Goal: Task Accomplishment & Management: Complete application form

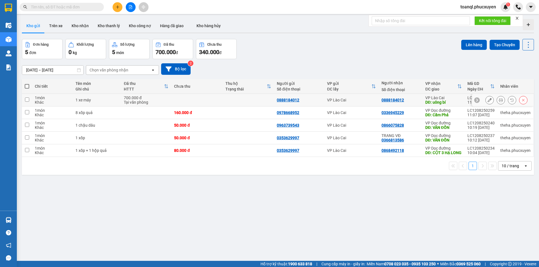
click at [377, 100] on td "VP Lào Cai" at bounding box center [351, 100] width 54 height 13
checkbox input "true"
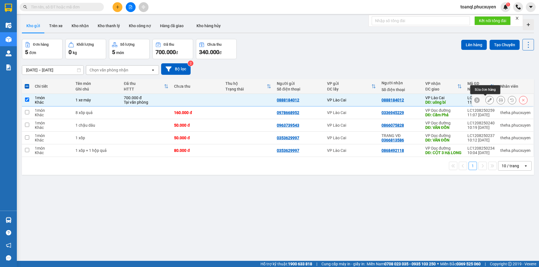
click at [487, 100] on icon at bounding box center [489, 100] width 4 height 4
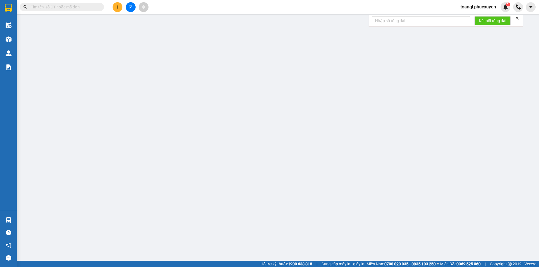
type input "0888184012"
type input "uông bí"
type input "700.000"
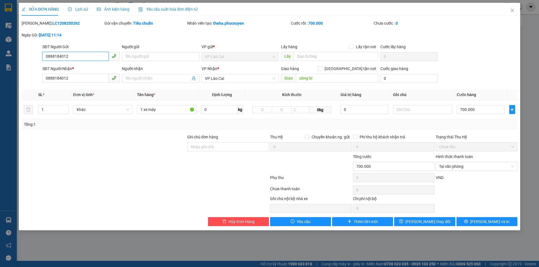
drag, startPoint x: 44, startPoint y: 59, endPoint x: 87, endPoint y: 52, distance: 43.7
click at [87, 52] on input "0888184012" at bounding box center [75, 56] width 66 height 9
click at [91, 47] on div "SĐT Người Gửi" at bounding box center [80, 47] width 77 height 6
click at [512, 7] on span "Close" at bounding box center [512, 11] width 16 height 16
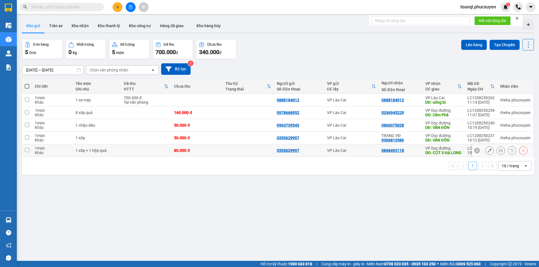
click at [487, 151] on icon at bounding box center [489, 151] width 4 height 4
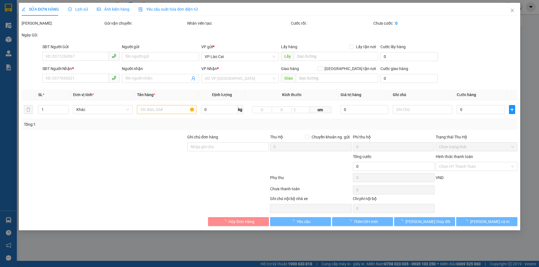
type input "0353629997"
type input "0868492118"
type input "CỘT 3 HẠ LONG"
type input "80.000"
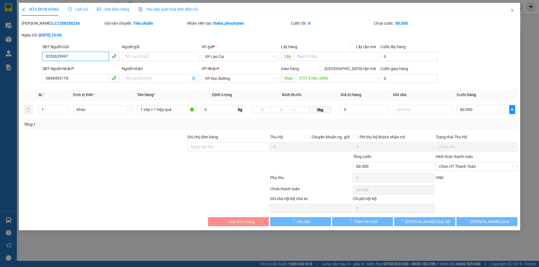
click at [68, 56] on input "0353629997" at bounding box center [75, 56] width 66 height 9
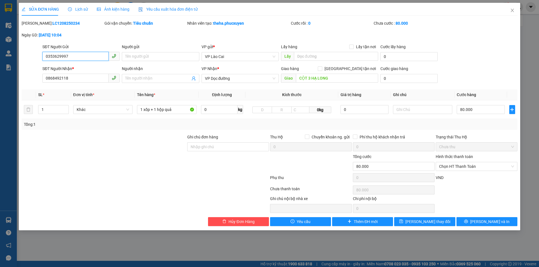
click at [68, 56] on input "0353629997" at bounding box center [75, 56] width 66 height 9
click at [98, 79] on input "0868492118" at bounding box center [75, 78] width 66 height 9
click at [172, 106] on input "1 xốp + 1 hộp quả" at bounding box center [166, 109] width 59 height 9
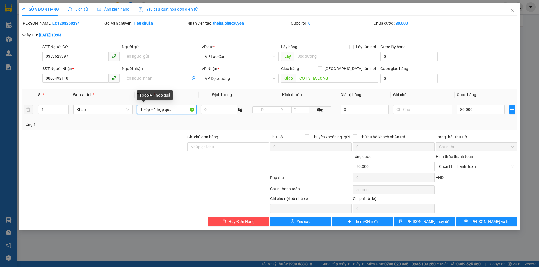
click at [172, 106] on input "1 xốp + 1 hộp quả" at bounding box center [166, 109] width 59 height 9
click at [512, 15] on span "Close" at bounding box center [512, 11] width 16 height 16
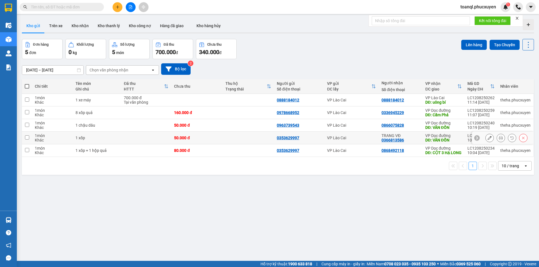
click at [487, 136] on icon at bounding box center [489, 138] width 4 height 4
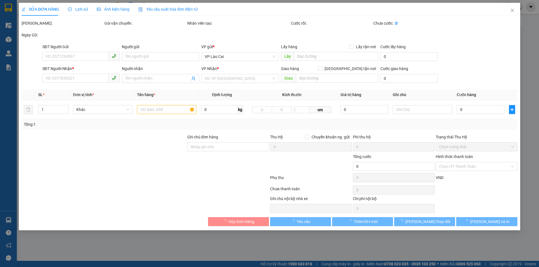
type input "0353629997"
type input "0366813586"
type input "TRANG VĐ"
type input "VÂN ĐỒN"
type input "50.000"
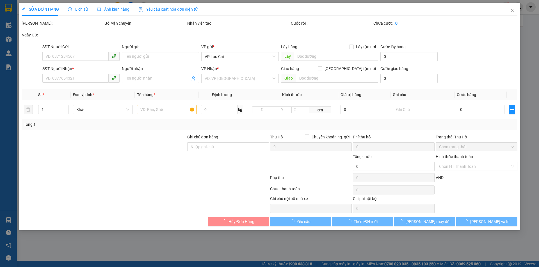
type input "50.000"
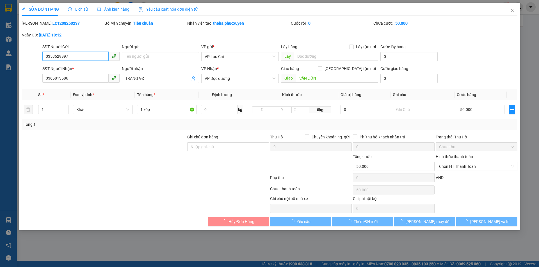
click at [82, 58] on input "0353629997" at bounding box center [75, 56] width 66 height 9
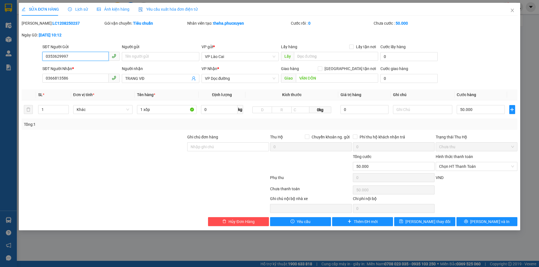
click at [82, 58] on input "0353629997" at bounding box center [75, 56] width 66 height 9
click at [72, 82] on input "0366813586" at bounding box center [75, 78] width 66 height 9
click at [510, 8] on icon "close" at bounding box center [512, 10] width 4 height 4
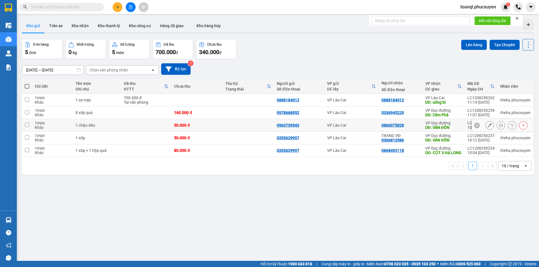
click at [487, 125] on icon at bounding box center [489, 125] width 4 height 4
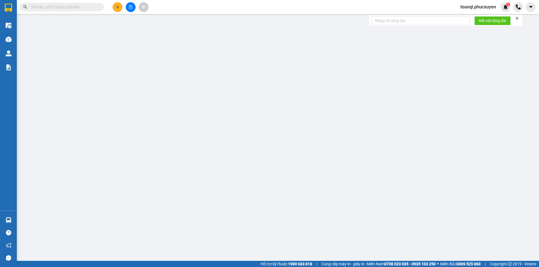
type input "0963739543"
type input "0866075828"
type input "VÂN ĐỒN"
type input "50.000"
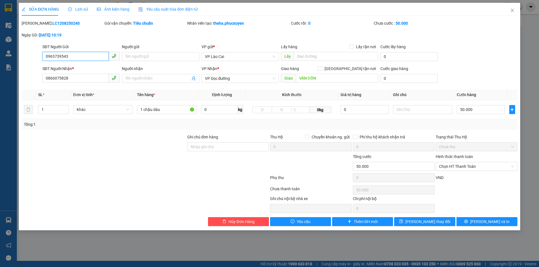
click at [96, 55] on input "0963739543" at bounding box center [75, 56] width 66 height 9
click at [76, 79] on input "0866075828" at bounding box center [75, 78] width 66 height 9
click at [510, 10] on icon "close" at bounding box center [512, 10] width 4 height 4
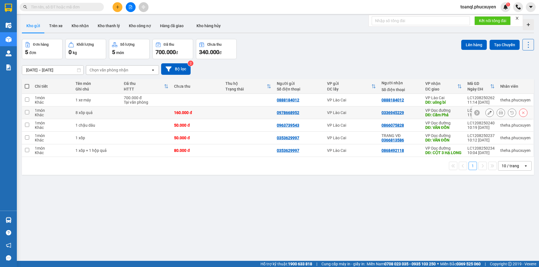
click at [487, 113] on icon at bounding box center [489, 113] width 4 height 4
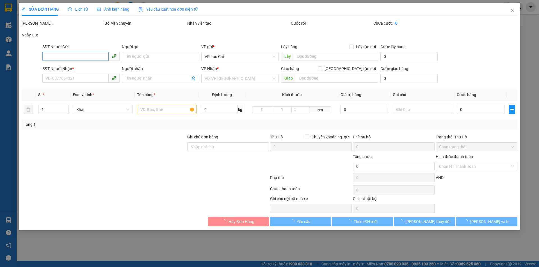
type input "0978668952"
type input "0336945229"
type input "Cẩm Phả"
type input "160.000"
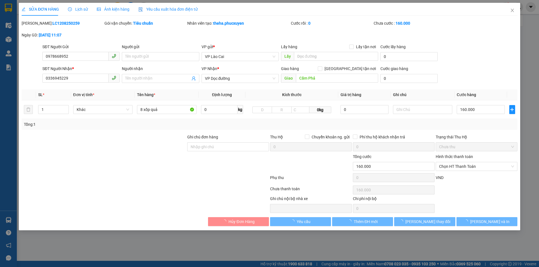
click at [64, 47] on div "SĐT Người Gửi" at bounding box center [80, 47] width 77 height 6
click at [64, 52] on input "0978668952" at bounding box center [75, 56] width 66 height 9
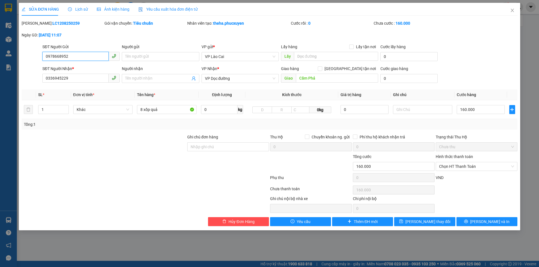
click at [64, 53] on input "0978668952" at bounding box center [75, 56] width 66 height 9
click at [85, 71] on div "SĐT Người Nhận *" at bounding box center [80, 69] width 77 height 6
click at [85, 74] on input "0336945229" at bounding box center [75, 78] width 66 height 9
click at [83, 80] on input "0336945229" at bounding box center [75, 78] width 66 height 9
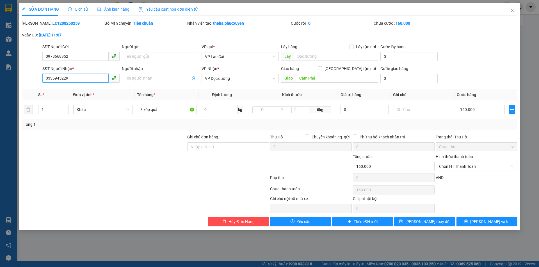
click at [83, 80] on input "0336945229" at bounding box center [75, 78] width 66 height 9
click at [511, 13] on span "Close" at bounding box center [512, 11] width 16 height 16
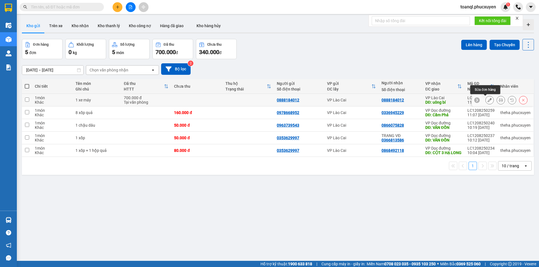
click at [487, 100] on icon at bounding box center [489, 100] width 4 height 4
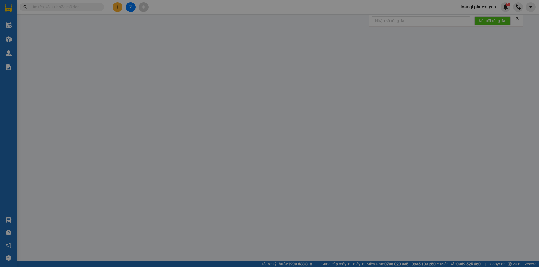
type input "0888184012"
type input "uông bí"
type input "700.000"
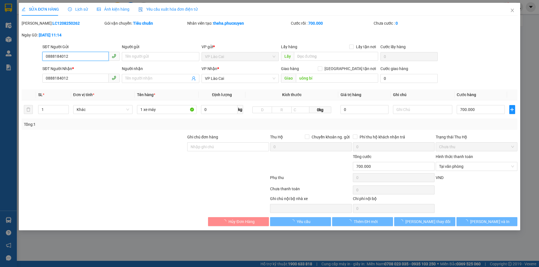
click at [70, 52] on input "0888184012" at bounding box center [75, 56] width 66 height 9
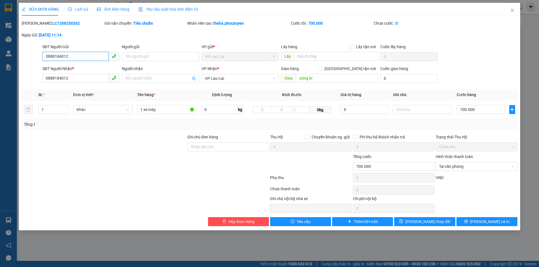
click at [70, 52] on input "0888184012" at bounding box center [75, 56] width 66 height 9
click at [59, 77] on input "0888184012" at bounding box center [75, 78] width 66 height 9
click at [511, 13] on span "Close" at bounding box center [512, 11] width 16 height 16
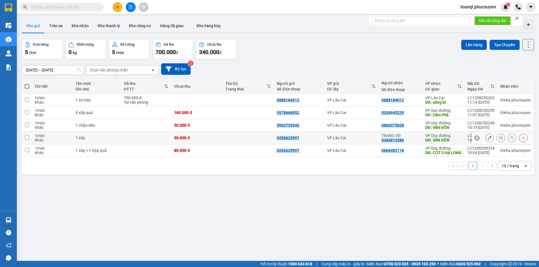
drag, startPoint x: 185, startPoint y: 139, endPoint x: 181, endPoint y: 150, distance: 11.6
click at [185, 139] on div "50.000 đ" at bounding box center [197, 138] width 46 height 4
checkbox input "true"
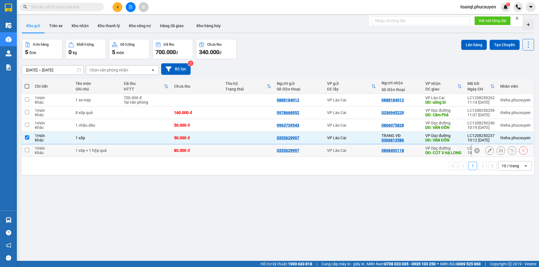
click at [175, 153] on div "80.000 đ" at bounding box center [197, 150] width 46 height 4
checkbox input "true"
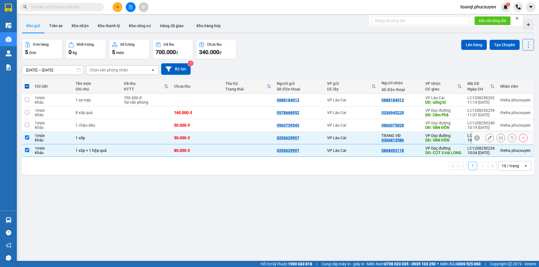
click at [180, 129] on td "50.000 đ" at bounding box center [196, 125] width 51 height 13
checkbox input "true"
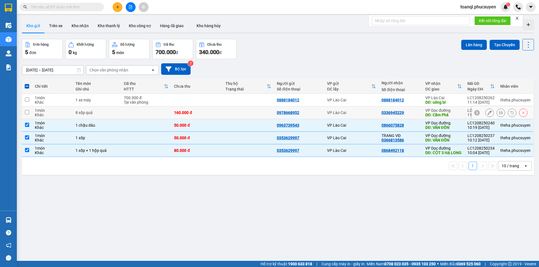
click at [186, 107] on td "160.000 đ" at bounding box center [196, 113] width 51 height 13
checkbox input "true"
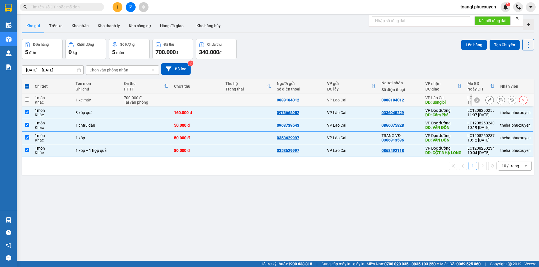
click at [189, 105] on td at bounding box center [196, 100] width 51 height 13
checkbox input "true"
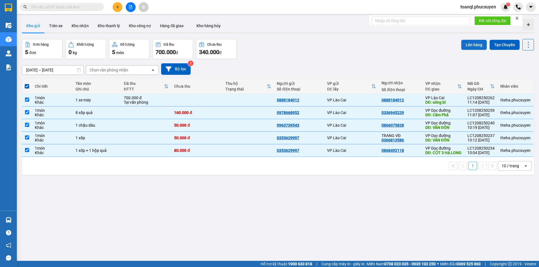
click at [465, 42] on button "Lên hàng" at bounding box center [474, 45] width 26 height 10
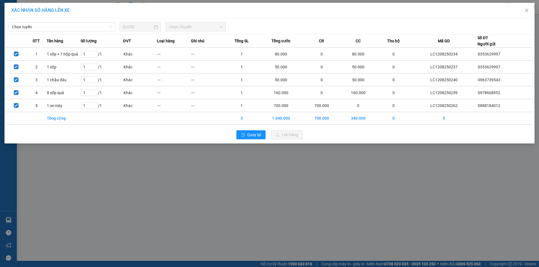
click at [61, 32] on div "Chọn tuyến [DATE] Chọn chuyến STT Tên hàng Số lượng ĐVT Loại hàng Ghi chú Tổng …" at bounding box center [269, 80] width 530 height 125
click at [63, 27] on span "Chọn tuyến" at bounding box center [62, 27] width 100 height 8
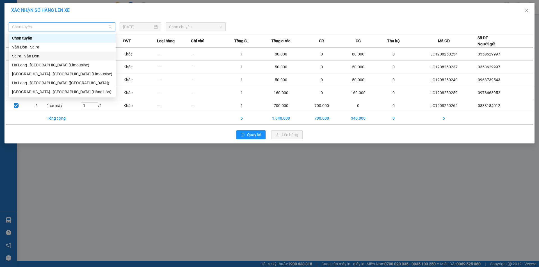
click at [37, 57] on div "SaPa - Vân Đồn" at bounding box center [62, 56] width 100 height 6
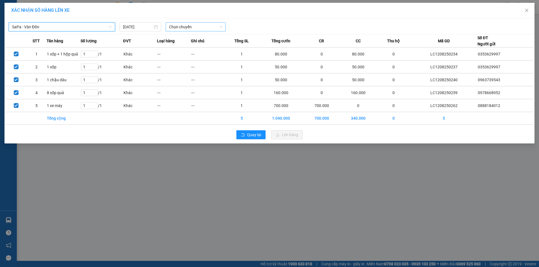
click at [192, 23] on span "Chọn chuyến" at bounding box center [195, 27] width 53 height 8
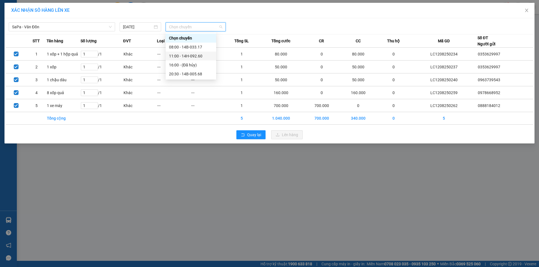
click at [198, 54] on div "11:00 - 14H-092.60" at bounding box center [191, 56] width 44 height 6
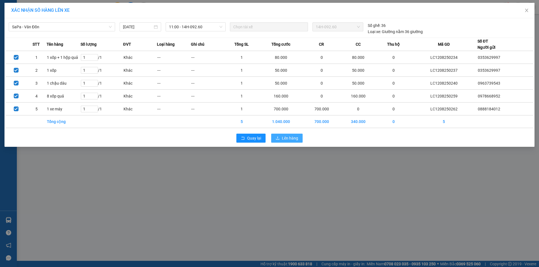
click at [291, 142] on button "Lên hàng" at bounding box center [286, 138] width 31 height 9
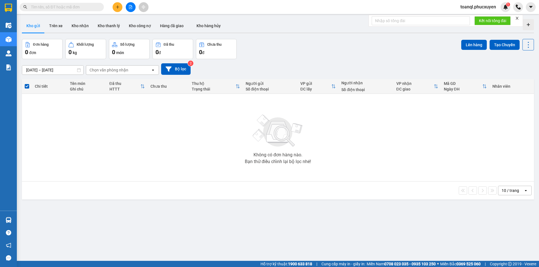
click at [128, 6] on button at bounding box center [131, 7] width 10 height 10
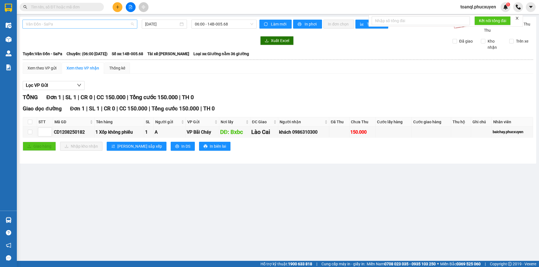
click at [70, 24] on span "Vân Đồn - SaPa" at bounding box center [80, 24] width 108 height 8
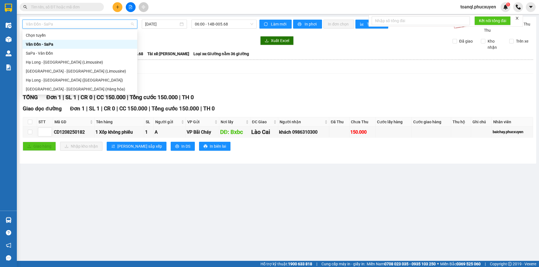
click at [55, 48] on div "Vân Đồn - SaPa" at bounding box center [79, 44] width 115 height 9
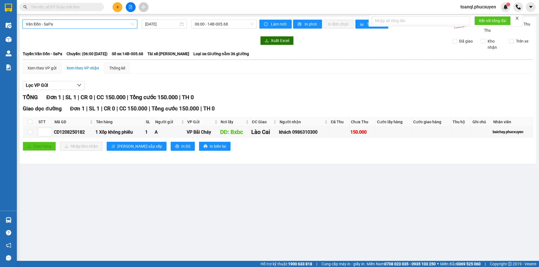
click at [52, 55] on b "Tuyến: Vân Đồn - SaPa" at bounding box center [43, 54] width 40 height 4
click at [63, 23] on span "Vân Đồn - SaPa" at bounding box center [80, 24] width 108 height 8
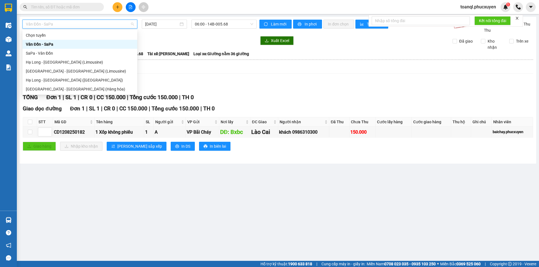
click at [54, 45] on div "Vân Đồn - SaPa" at bounding box center [80, 44] width 108 height 6
click at [58, 28] on div "Vân Đồn - SaPa" at bounding box center [79, 24] width 115 height 9
click at [49, 51] on div "SaPa - Vân Đồn" at bounding box center [80, 53] width 108 height 6
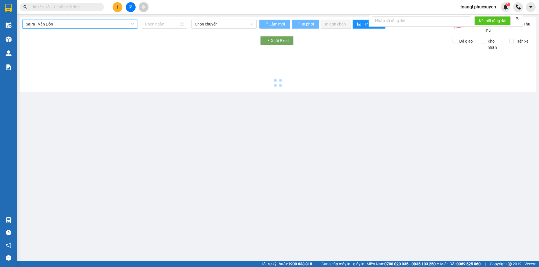
type input "[DATE]"
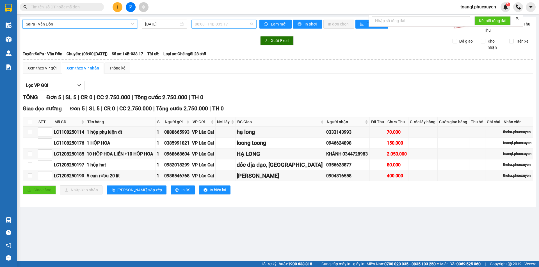
click at [196, 20] on span "08:00 - 14B-033.17" at bounding box center [224, 24] width 58 height 8
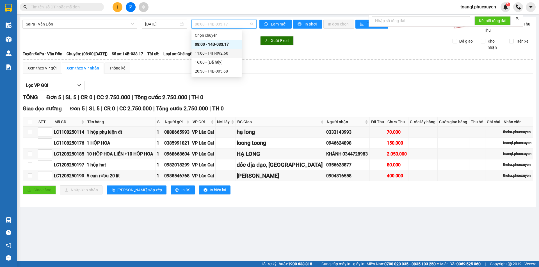
click at [207, 52] on div "11:00 - 14H-092.60" at bounding box center [217, 53] width 44 height 6
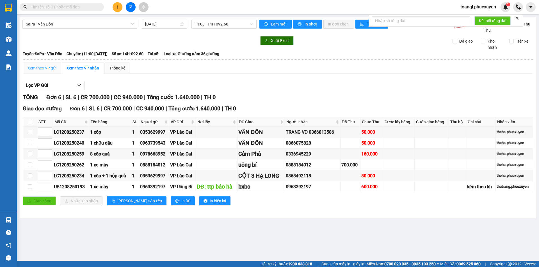
click at [37, 73] on div "Xem theo VP gửi" at bounding box center [42, 68] width 38 height 11
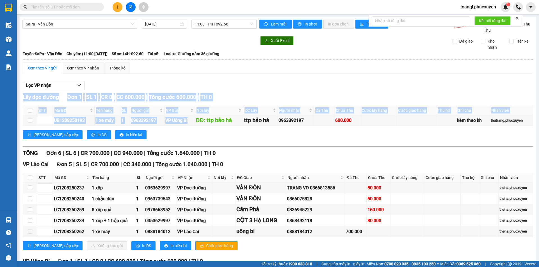
drag, startPoint x: 191, startPoint y: 120, endPoint x: 341, endPoint y: 136, distance: 151.5
click at [341, 136] on div "Lấy dọc đường Đơn 1 | SL 1 | CR 0 | CC 600.000 | Tổng cước 600.000 | TH 0 STT M…" at bounding box center [278, 118] width 510 height 51
click at [341, 136] on div "[PERSON_NAME] sắp xếp In DS In biên lai" at bounding box center [278, 134] width 510 height 9
click at [490, 122] on div "thutrang.phucxuyen" at bounding box center [510, 121] width 41 height 6
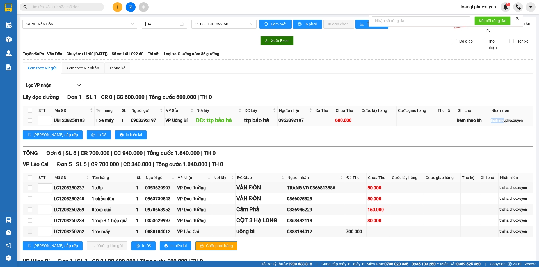
click at [490, 122] on div "thutrang.phucxuyen" at bounding box center [510, 121] width 41 height 6
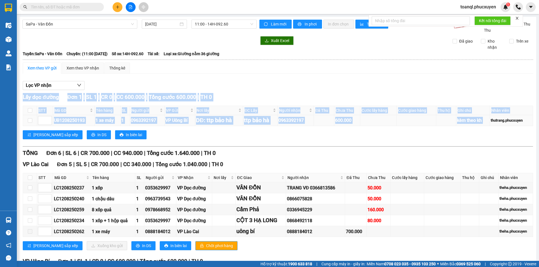
click at [490, 122] on div "thutrang.phucxuyen" at bounding box center [510, 121] width 41 height 6
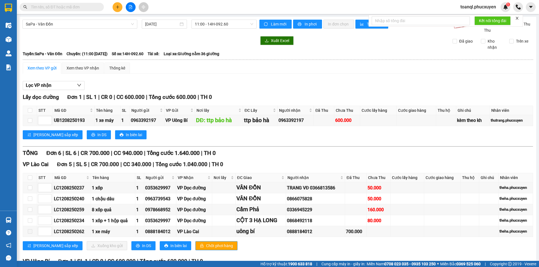
click at [485, 147] on div "Lấy dọc đường Đơn 1 | SL 1 | CR 0 | CC 600.000 | Tổng cước 600.000 | TH 0 STT M…" at bounding box center [278, 202] width 510 height 218
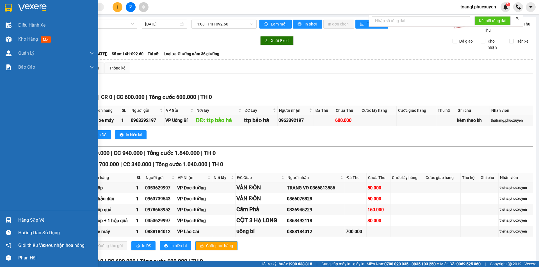
click at [7, 10] on img at bounding box center [8, 8] width 7 height 8
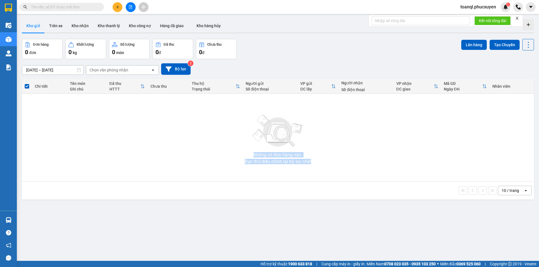
drag, startPoint x: 311, startPoint y: 163, endPoint x: 249, endPoint y: 156, distance: 62.4
click at [249, 156] on div "Không có đơn hàng nào. Bạn thử điều chỉnh lại bộ lọc nhé!" at bounding box center [278, 138] width 506 height 84
click at [368, 148] on div "Không có đơn hàng nào. Bạn thử điều chỉnh lại bộ lọc nhé!" at bounding box center [278, 138] width 506 height 84
click at [113, 6] on button at bounding box center [118, 7] width 10 height 10
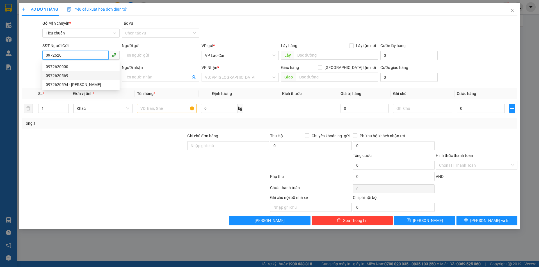
click at [68, 74] on div "0972620569" at bounding box center [81, 76] width 70 height 6
type input "0972620569"
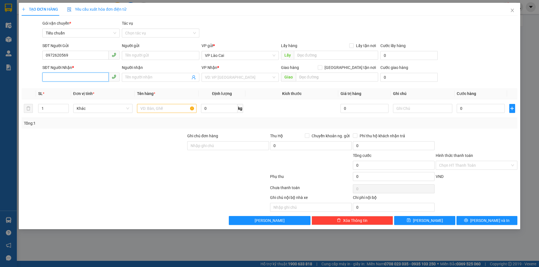
click at [80, 81] on input "SĐT Người Nhận *" at bounding box center [75, 77] width 66 height 9
click at [75, 96] on div "0915003482" at bounding box center [81, 98] width 70 height 6
type input "0915003482"
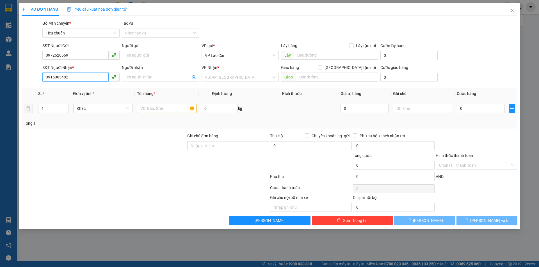
type input "HẠ LONG"
type input "0915003482"
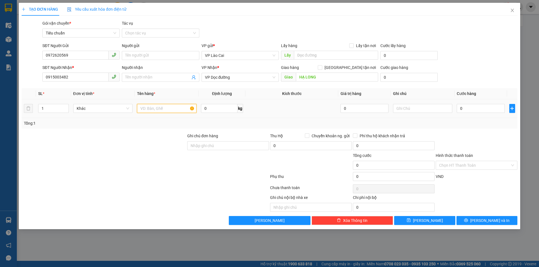
click at [173, 106] on input "text" at bounding box center [166, 108] width 59 height 9
type input "1 hộp tương ớt"
click at [464, 107] on input "0" at bounding box center [481, 108] width 48 height 9
type input "5"
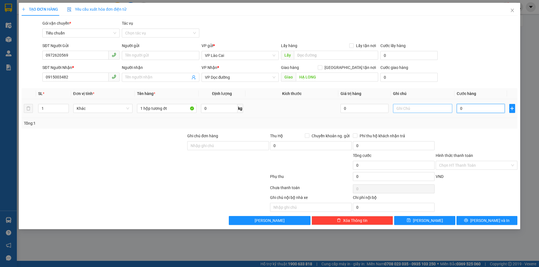
type input "5"
type input "50"
click at [481, 131] on div "Transit Pickup Surcharge Ids Transit Deliver Surcharge Ids Transit Deliver Surc…" at bounding box center [270, 122] width 496 height 205
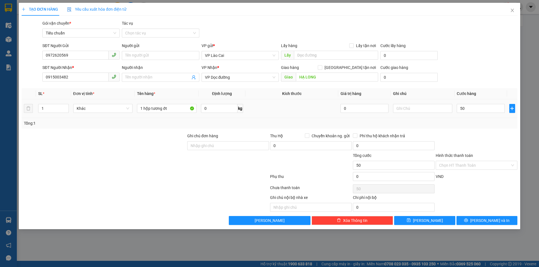
type input "50.000"
click at [483, 218] on span "[PERSON_NAME] và In" at bounding box center [489, 221] width 39 height 6
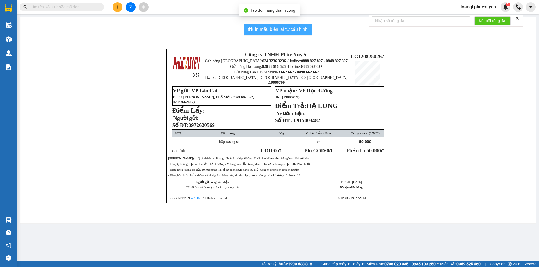
click at [299, 24] on button "In mẫu biên lai tự cấu hình" at bounding box center [278, 29] width 68 height 11
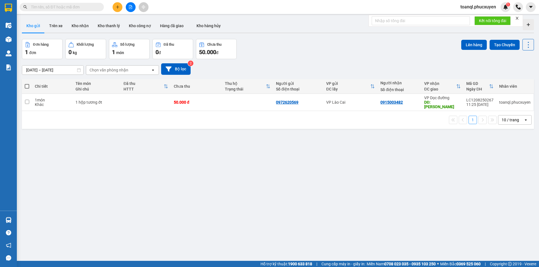
click at [195, 152] on div "ver 1.8.137 Kho gửi Trên xe Kho nhận Kho thanh lý Kho công nợ Hàng đã giao Kho …" at bounding box center [278, 150] width 516 height 267
click at [212, 100] on div "50.000 đ" at bounding box center [196, 102] width 45 height 4
checkbox input "true"
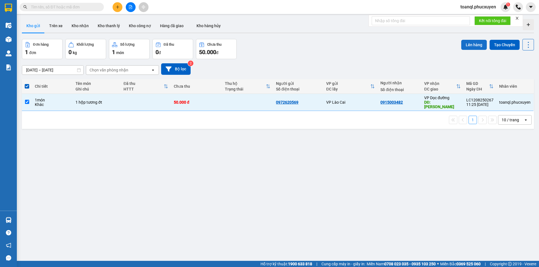
click at [462, 50] on button "Lên hàng" at bounding box center [474, 45] width 26 height 10
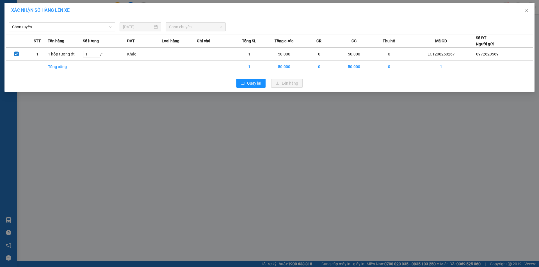
click at [464, 45] on th "Mã GD" at bounding box center [440, 41] width 69 height 13
click at [54, 31] on div "Chọn tuyến" at bounding box center [62, 26] width 106 height 9
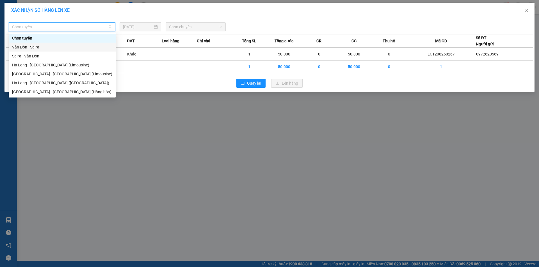
click at [45, 53] on div "SaPa - Vân Đồn" at bounding box center [62, 56] width 100 height 6
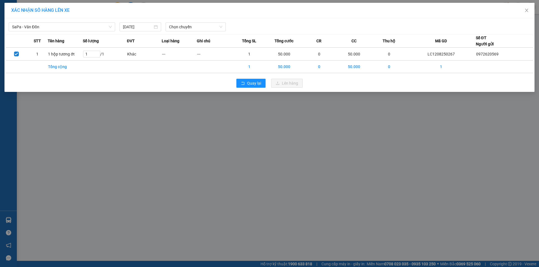
click at [203, 33] on div "SaPa - Vân Đồn [DATE] Chọn chuyến STT Tên hàng Số lượng ĐVT Loại hàng Ghi chú T…" at bounding box center [269, 55] width 530 height 74
click at [204, 30] on span "Chọn chuyến" at bounding box center [195, 27] width 53 height 8
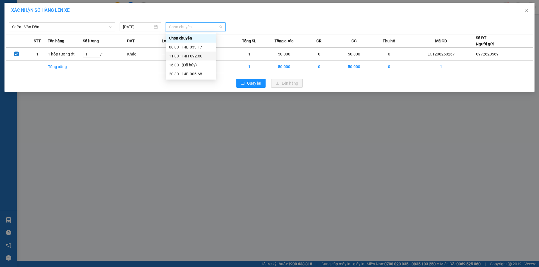
click at [205, 57] on div "11:00 - 14H-092.60" at bounding box center [191, 56] width 44 height 6
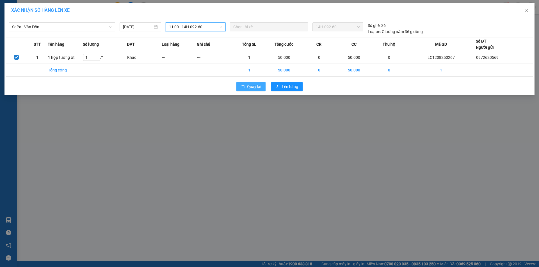
click at [250, 87] on span "Quay lại" at bounding box center [254, 87] width 14 height 6
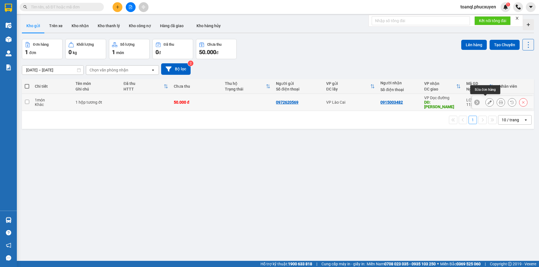
click at [488, 100] on button at bounding box center [489, 103] width 8 height 10
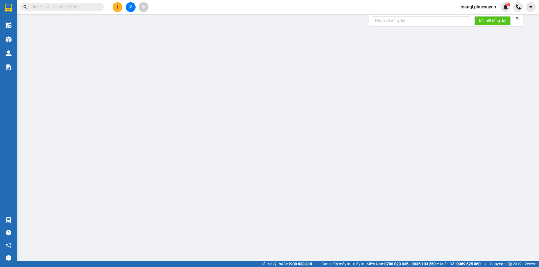
type input "0972620569"
type input "0915003482"
type input "HẠ LONG"
type input "50.000"
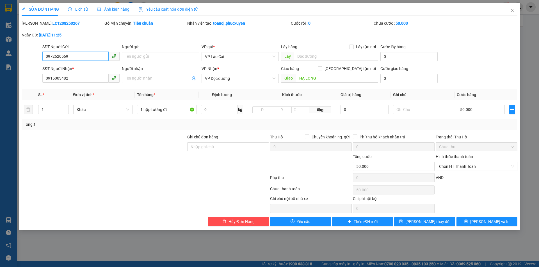
click at [71, 54] on input "0972620569" at bounding box center [75, 56] width 66 height 9
click at [459, 106] on input "50.000" at bounding box center [481, 109] width 48 height 9
click at [462, 109] on input "50.000" at bounding box center [481, 109] width 48 height 9
click at [460, 111] on input "50.000" at bounding box center [481, 109] width 48 height 9
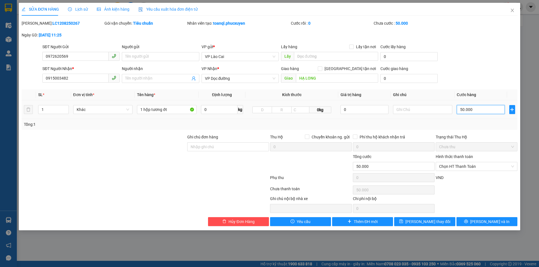
type input "70.000"
click at [489, 229] on div "SỬA ĐƠN HÀNG Lịch sử Ảnh kiện hàng Yêu cầu xuất hóa đơn điện tử Total Paid Fee …" at bounding box center [269, 117] width 501 height 228
click at [490, 222] on span "[PERSON_NAME] và In" at bounding box center [489, 222] width 39 height 6
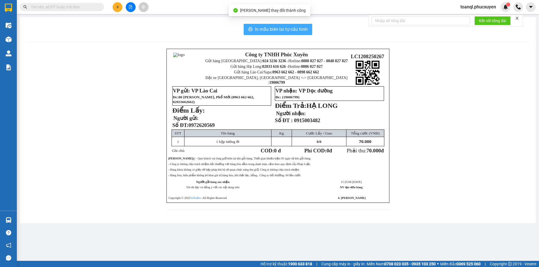
click at [287, 33] on button "In mẫu biên lai tự cấu hình" at bounding box center [278, 29] width 68 height 11
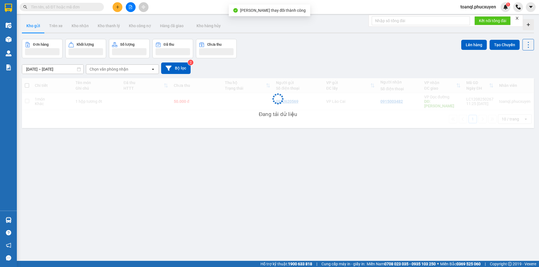
click at [464, 159] on div "ver 1.8.137 Kho gửi Trên xe Kho nhận Kho thanh lý Kho công nợ Hàng đã giao Kho …" at bounding box center [278, 150] width 516 height 267
click at [465, 159] on div "ver 1.8.137 Kho gửi Trên xe Kho nhận Kho thanh lý Kho công nợ Hàng đã giao Kho …" at bounding box center [278, 150] width 516 height 267
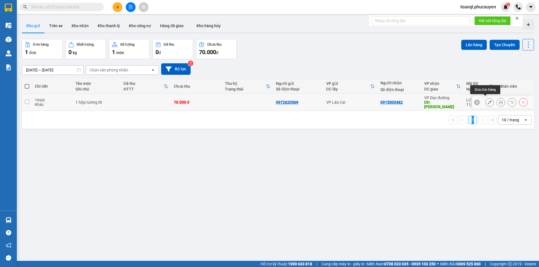
click at [487, 98] on button at bounding box center [489, 103] width 8 height 10
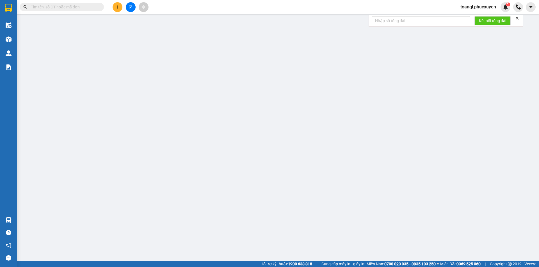
type input "0972620569"
type input "0915003482"
type input "HẠ LONG"
type input "70.000"
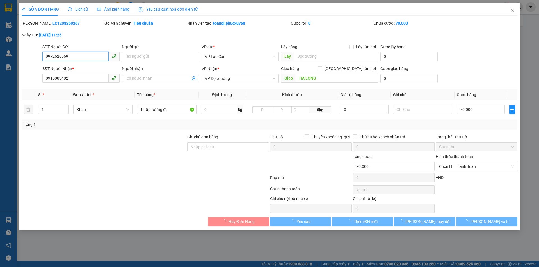
click at [70, 57] on input "0972620569" at bounding box center [75, 56] width 66 height 9
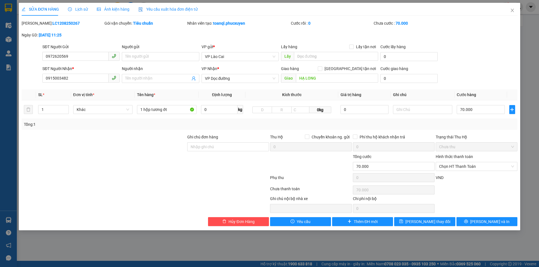
click at [85, 72] on div "SĐT Người Nhận *" at bounding box center [80, 70] width 77 height 8
click at [82, 76] on input "0915003482" at bounding box center [75, 78] width 66 height 9
click at [511, 16] on span "Close" at bounding box center [512, 11] width 16 height 16
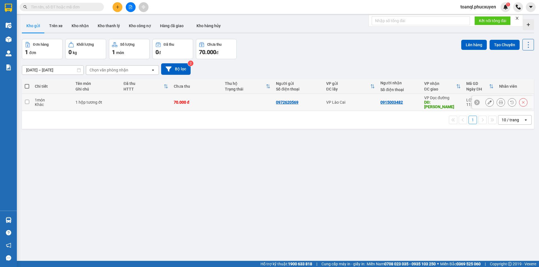
drag, startPoint x: 227, startPoint y: 103, endPoint x: 240, endPoint y: 101, distance: 13.1
click at [226, 104] on td at bounding box center [247, 102] width 51 height 17
checkbox input "true"
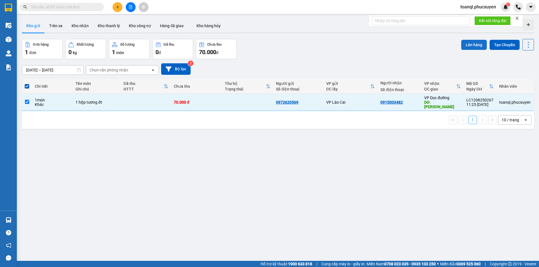
click at [461, 42] on button "Lên hàng" at bounding box center [474, 45] width 26 height 10
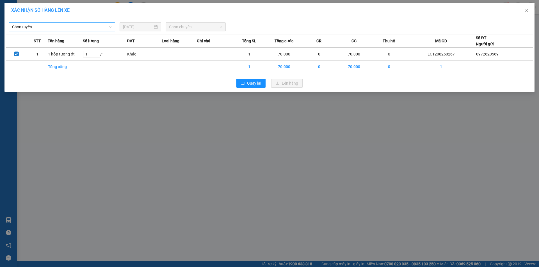
click at [44, 30] on span "Chọn tuyến" at bounding box center [62, 27] width 100 height 8
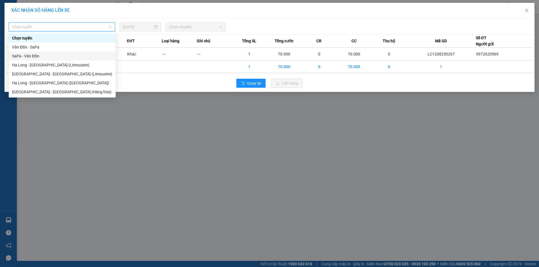
click at [27, 58] on div "SaPa - Vân Đồn" at bounding box center [62, 56] width 100 height 6
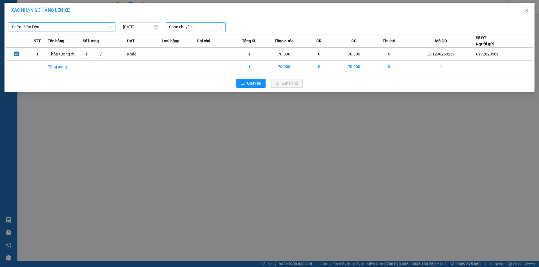
click at [177, 28] on span "Chọn chuyến" at bounding box center [195, 27] width 53 height 8
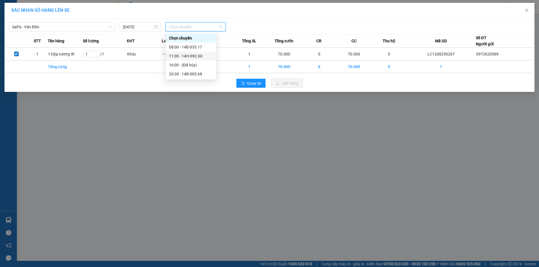
click at [196, 59] on div "11:00 - 14H-092.60" at bounding box center [191, 56] width 44 height 6
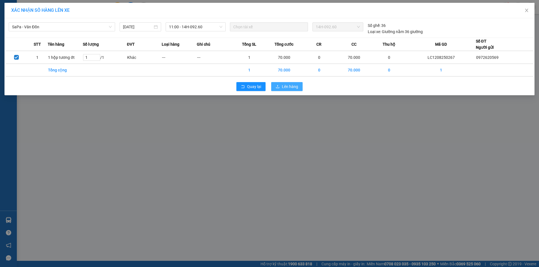
click at [296, 86] on span "Lên hàng" at bounding box center [290, 87] width 16 height 6
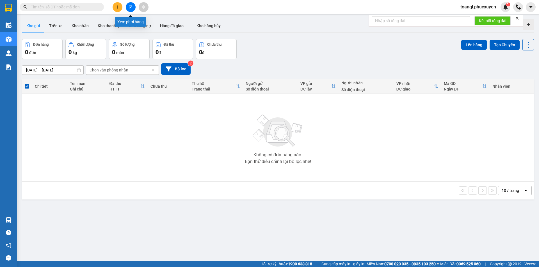
click at [132, 5] on button at bounding box center [131, 7] width 10 height 10
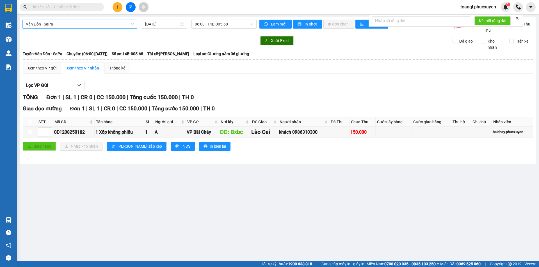
click at [72, 25] on span "Vân Đồn - SaPa" at bounding box center [80, 24] width 108 height 8
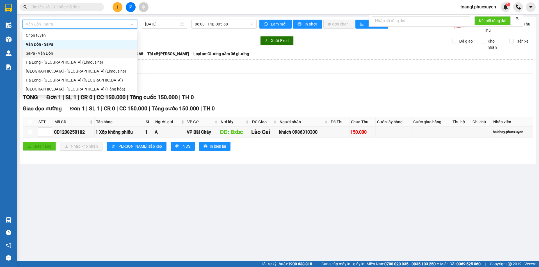
click at [28, 54] on div "SaPa - Vân Đồn" at bounding box center [80, 53] width 108 height 6
type input "[DATE]"
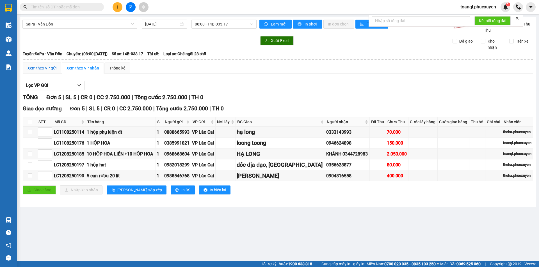
click at [40, 66] on div "Xem theo VP gửi" at bounding box center [41, 68] width 29 height 6
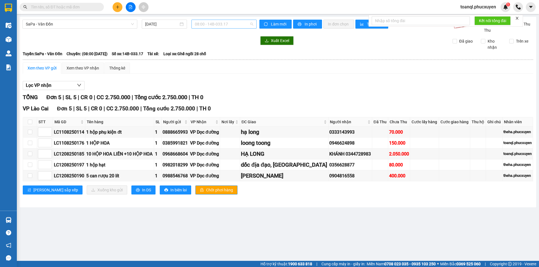
click at [243, 22] on span "08:00 - 14B-033.17" at bounding box center [224, 24] width 58 height 8
click at [219, 53] on div "11:00 - 14H-092.60" at bounding box center [217, 53] width 44 height 6
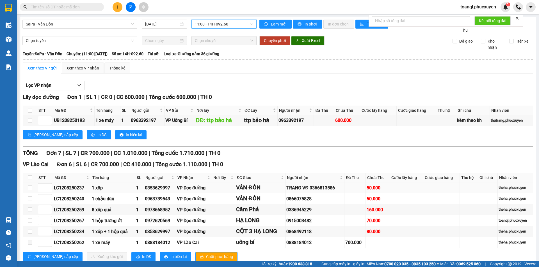
scroll to position [56, 0]
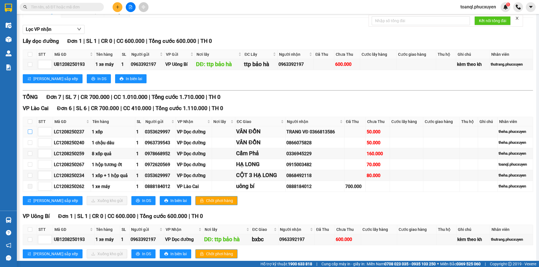
click at [31, 133] on input "checkbox" at bounding box center [30, 132] width 4 height 4
checkbox input "true"
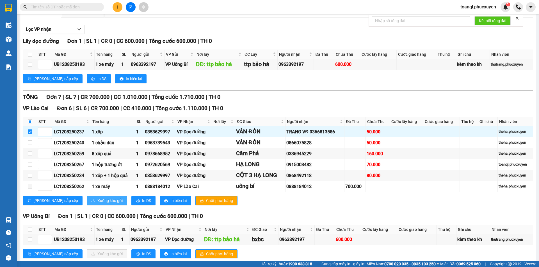
click at [97, 199] on span "Xuống kho gửi" at bounding box center [109, 201] width 25 height 6
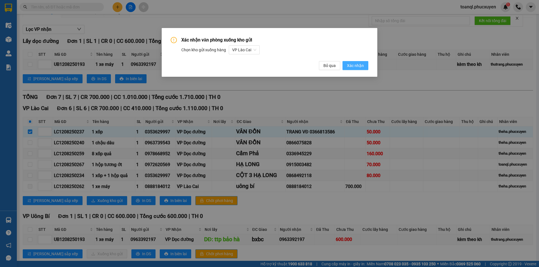
click at [360, 64] on span "Xác nhận" at bounding box center [355, 66] width 17 height 6
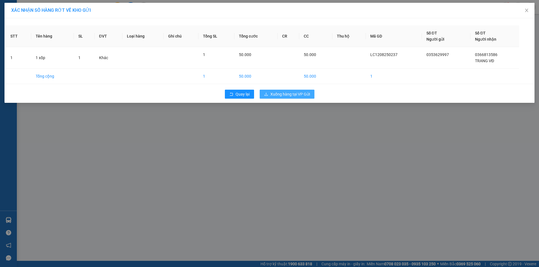
click at [294, 90] on button "Xuống hàng tại VP Gửi" at bounding box center [287, 94] width 55 height 9
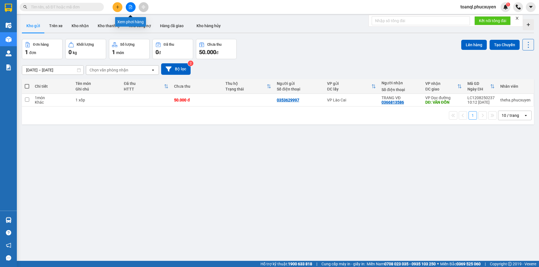
click at [128, 7] on button at bounding box center [131, 7] width 10 height 10
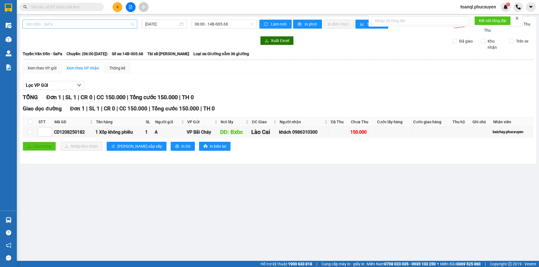
click at [91, 23] on span "Vân Đồn - SaPa" at bounding box center [80, 24] width 108 height 8
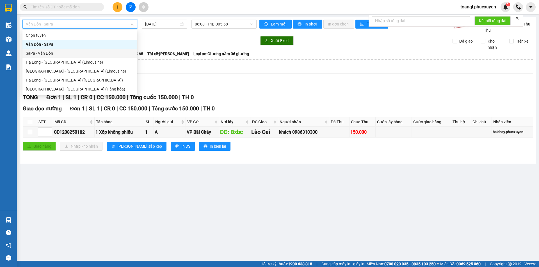
click at [49, 53] on div "SaPa - Vân Đồn" at bounding box center [80, 53] width 108 height 6
type input "[DATE]"
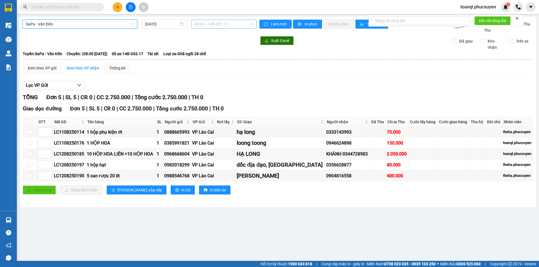
click at [239, 24] on span "08:00 - 14B-033.17" at bounding box center [224, 24] width 58 height 8
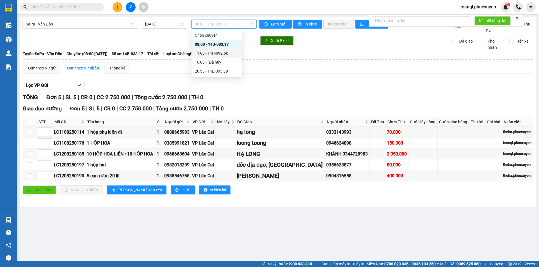
click at [215, 55] on div "11:00 - 14H-092.60" at bounding box center [217, 53] width 44 height 6
